Goal: Find specific page/section: Find specific page/section

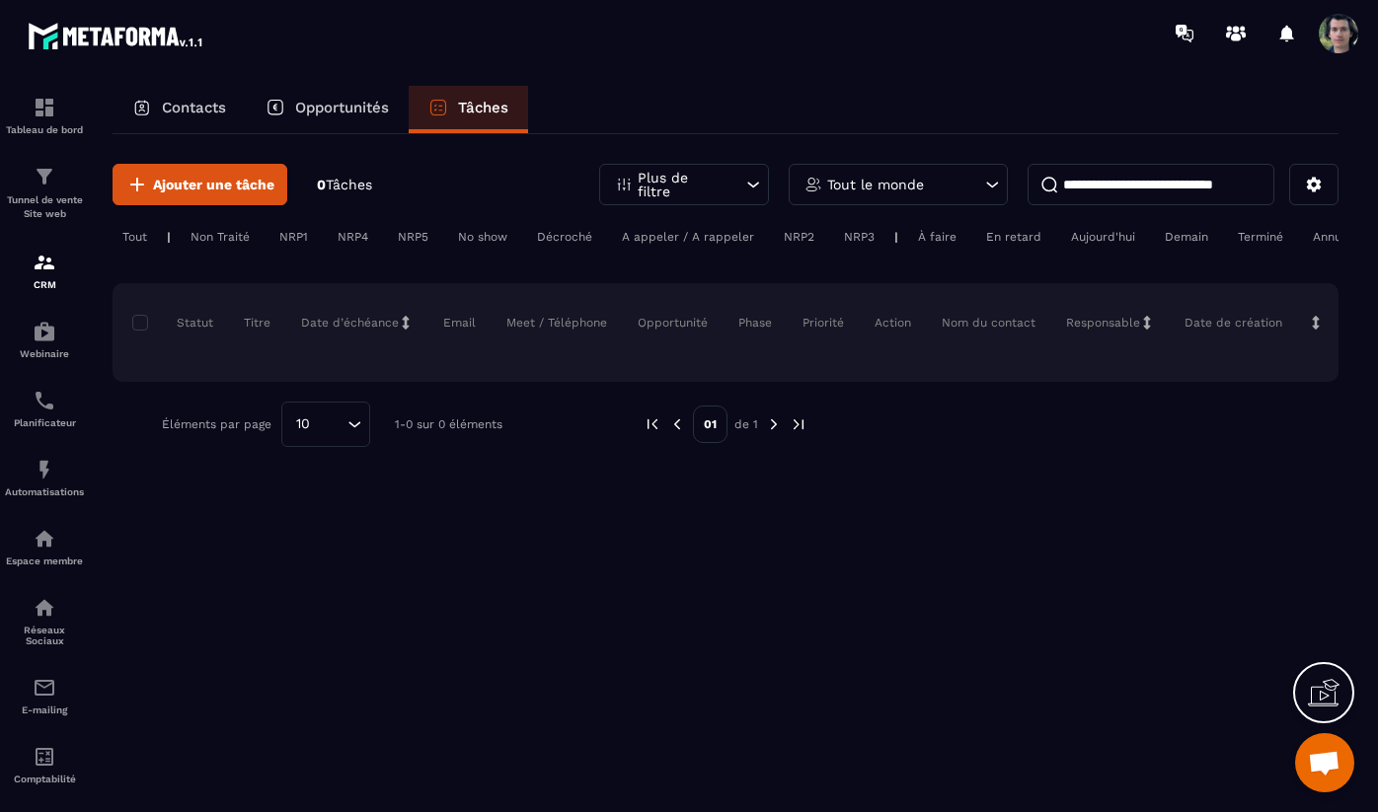
click at [334, 109] on p "Opportunités" at bounding box center [342, 108] width 94 height 18
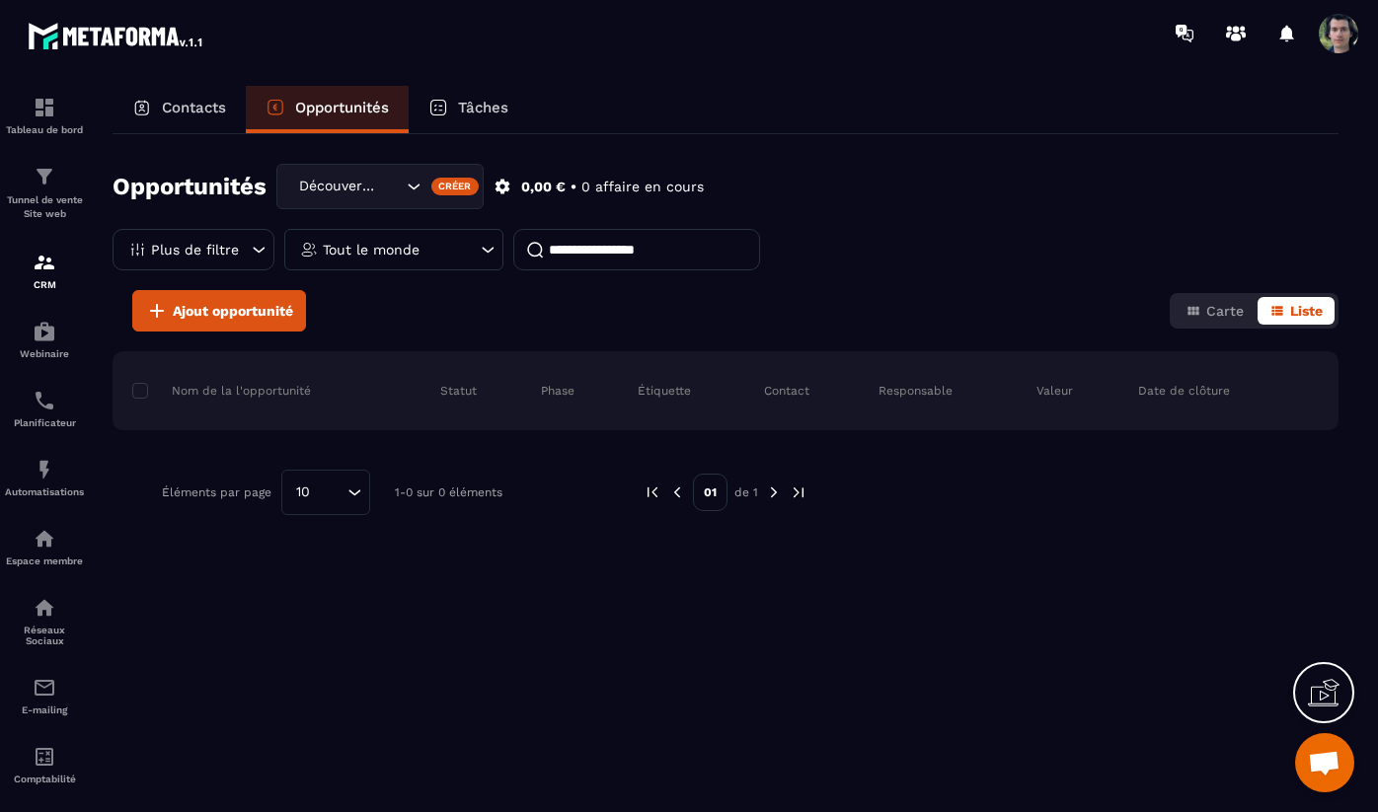
click at [219, 105] on p "Contacts" at bounding box center [194, 108] width 64 height 18
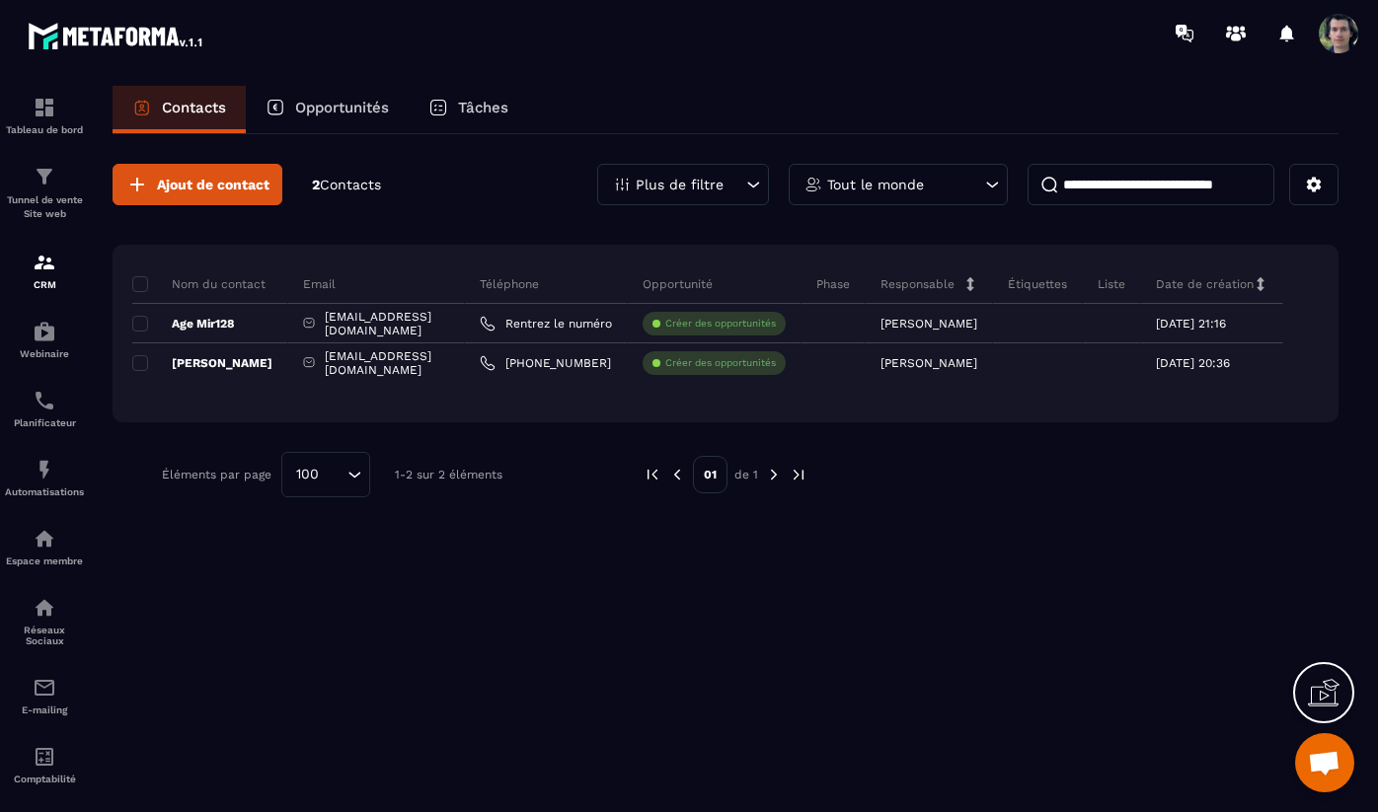
click at [313, 95] on div "Opportunités" at bounding box center [327, 109] width 163 height 47
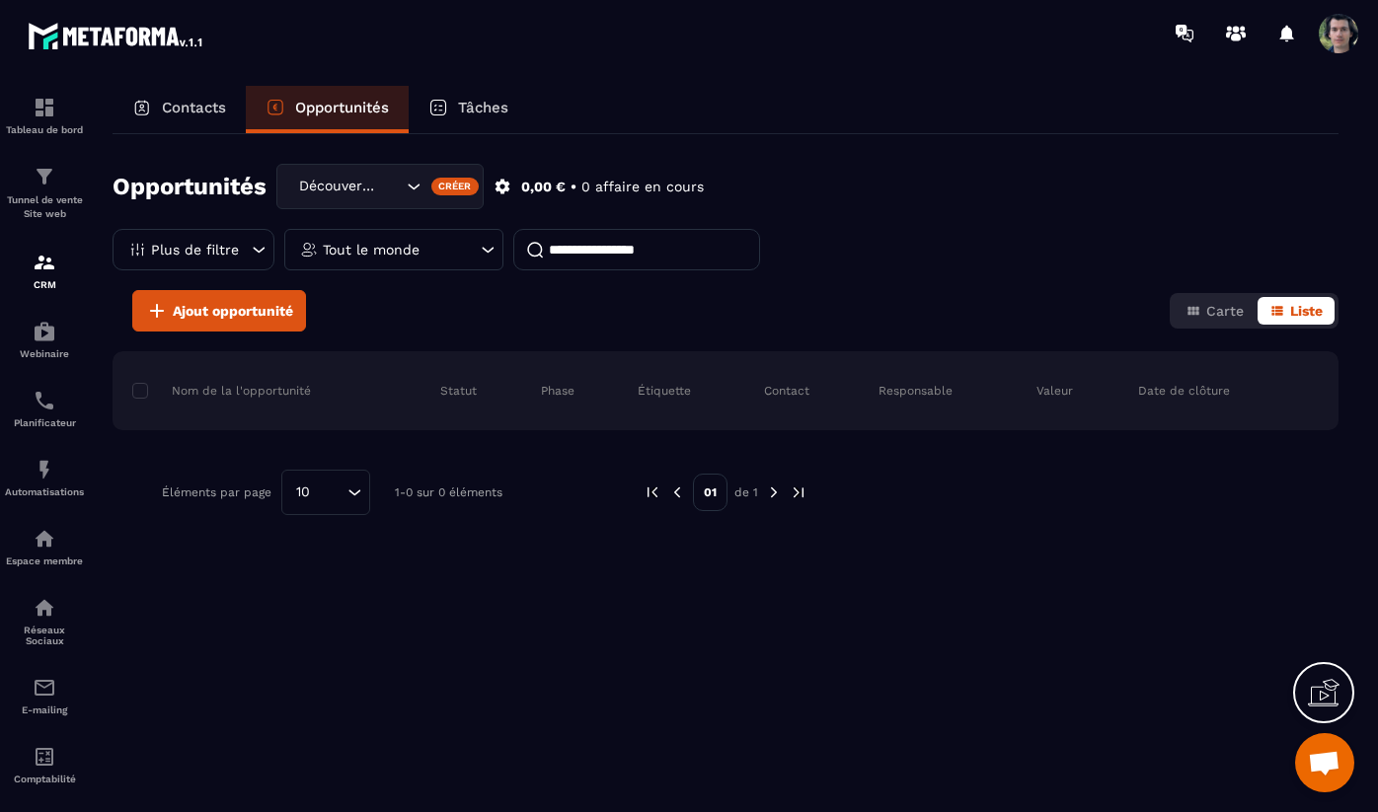
click at [414, 187] on icon "Search for option" at bounding box center [414, 187] width 20 height 20
click at [778, 179] on div "Opportunités Découverte de Nouvelle Terre Découverte de Nouvelle Terre Créer 0,…" at bounding box center [726, 227] width 1226 height 126
click at [1206, 307] on span "Carte" at bounding box center [1225, 311] width 38 height 16
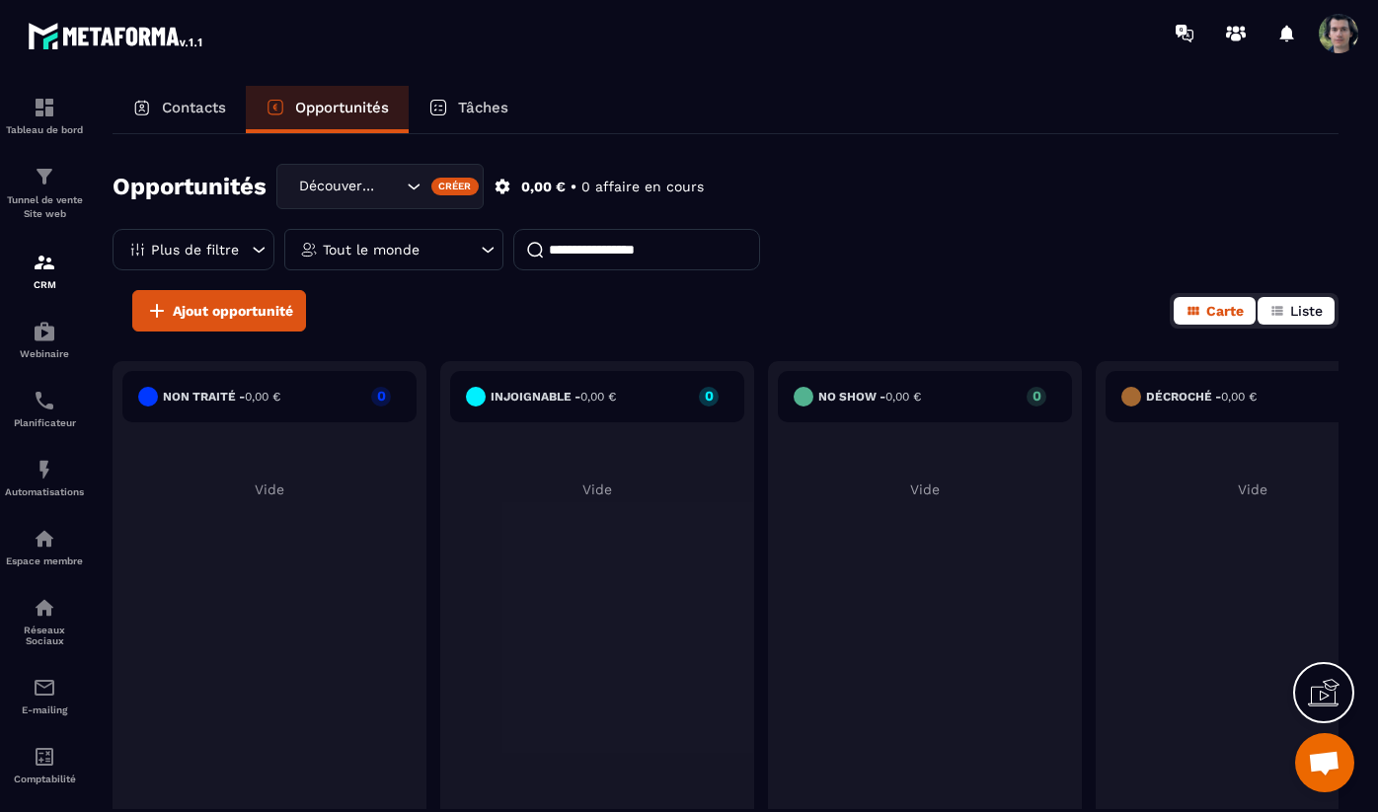
click at [1282, 313] on icon "button" at bounding box center [1277, 311] width 16 height 16
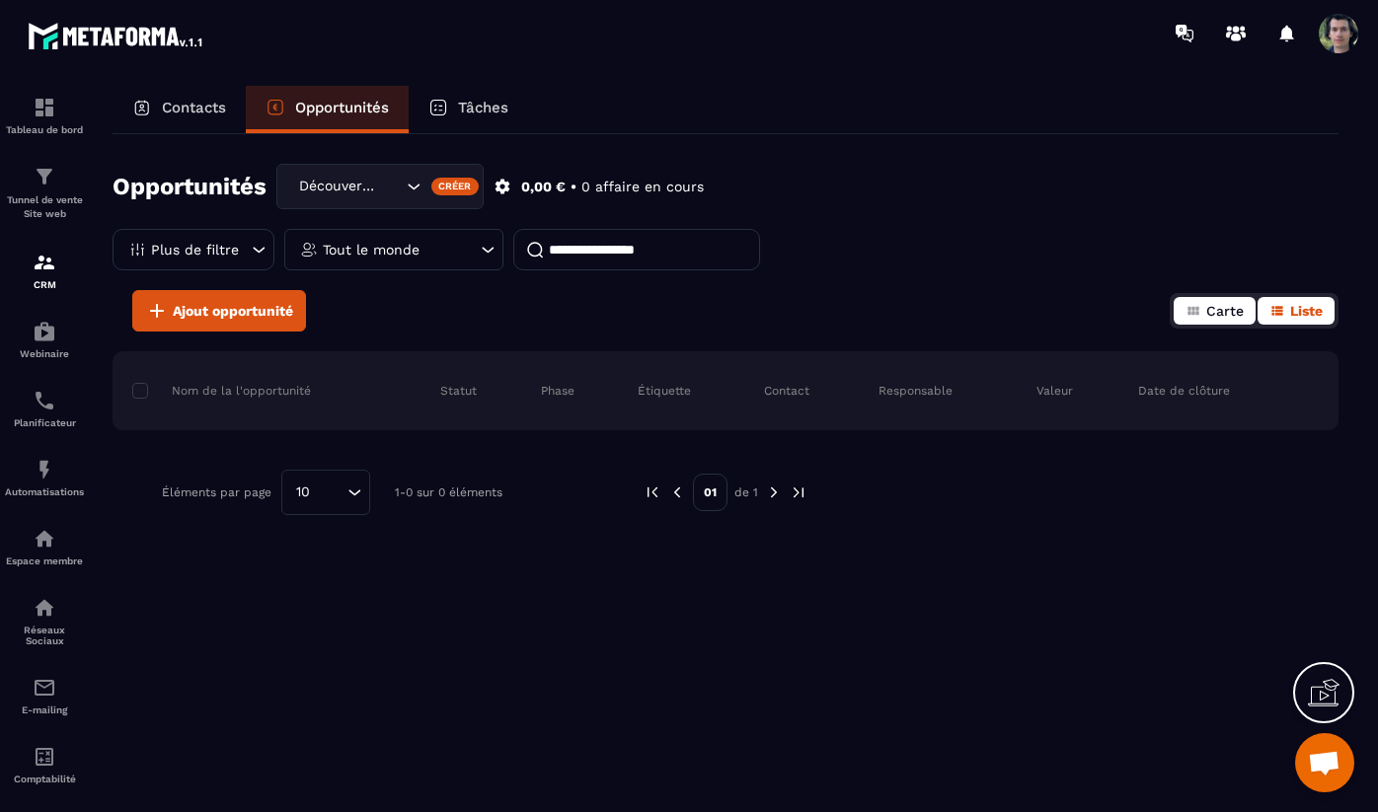
click at [1230, 319] on button "Carte" at bounding box center [1214, 311] width 82 height 28
